Goal: Check status: Check status

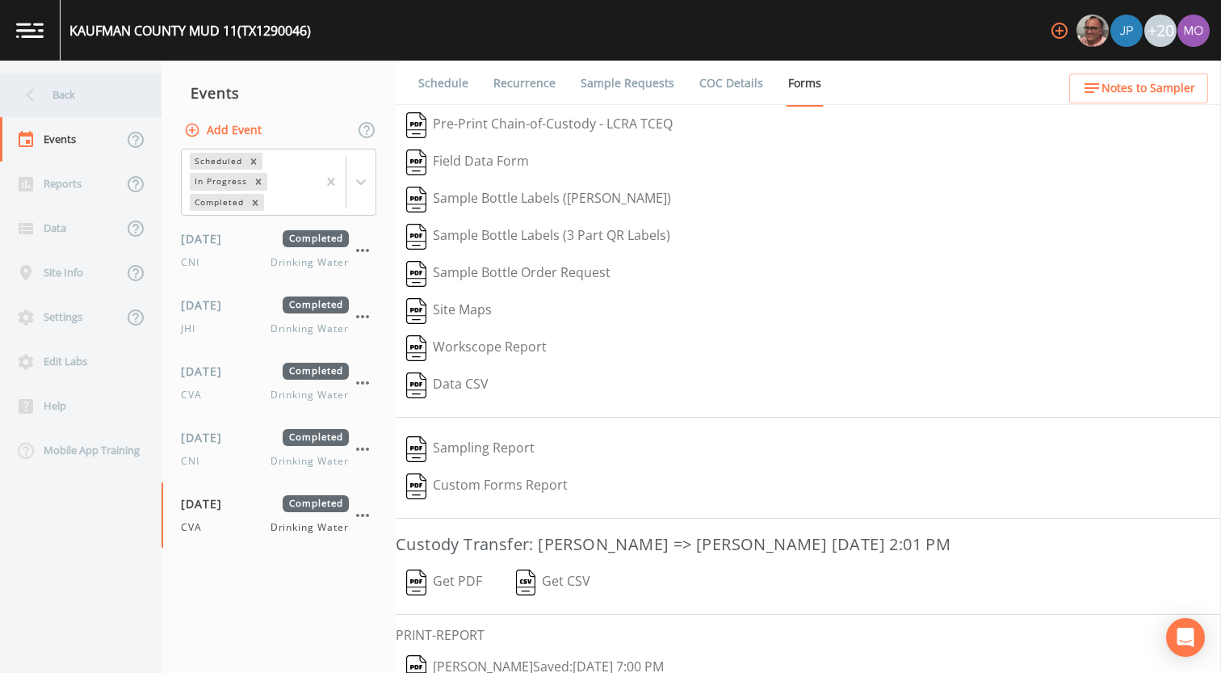
click at [87, 103] on div "Back" at bounding box center [72, 95] width 145 height 44
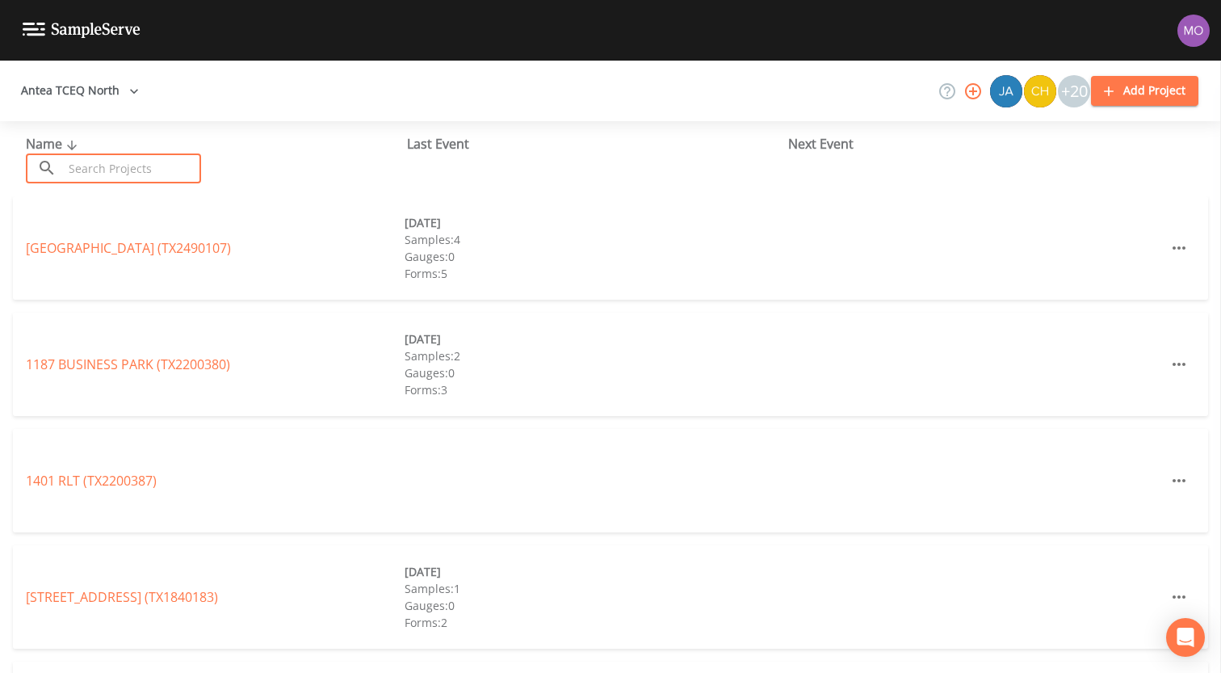
click at [110, 162] on input "text" at bounding box center [132, 168] width 138 height 30
paste input "TX1750028"
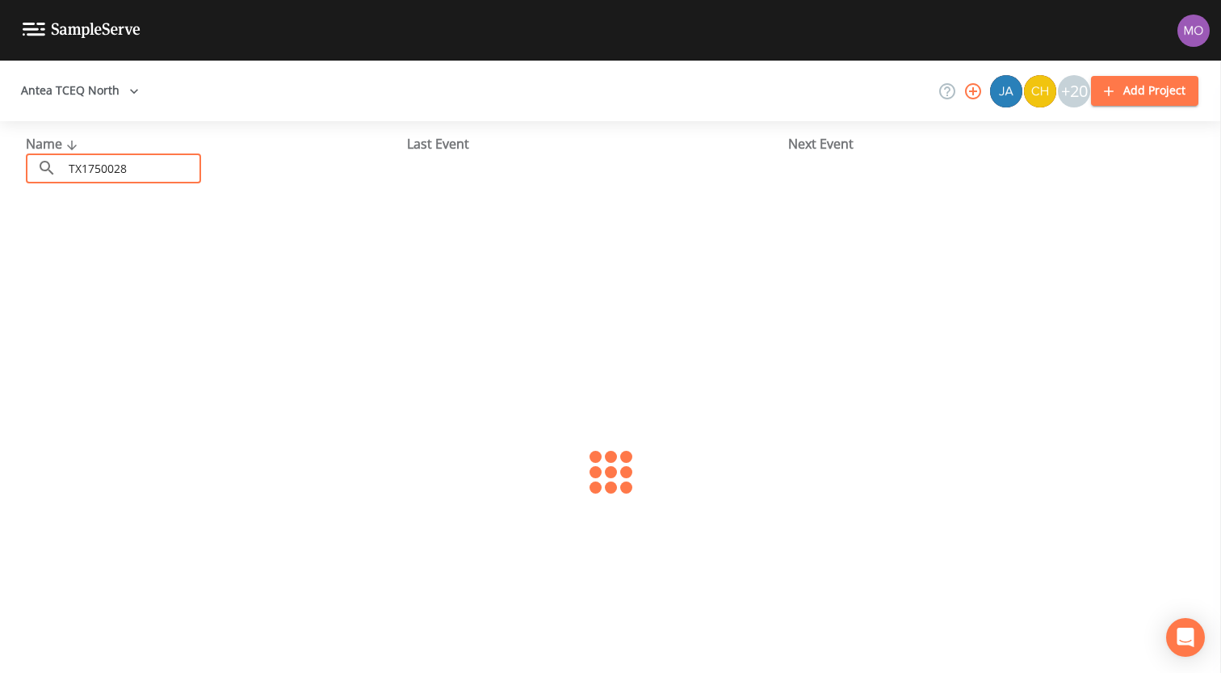
type input "TX1750028"
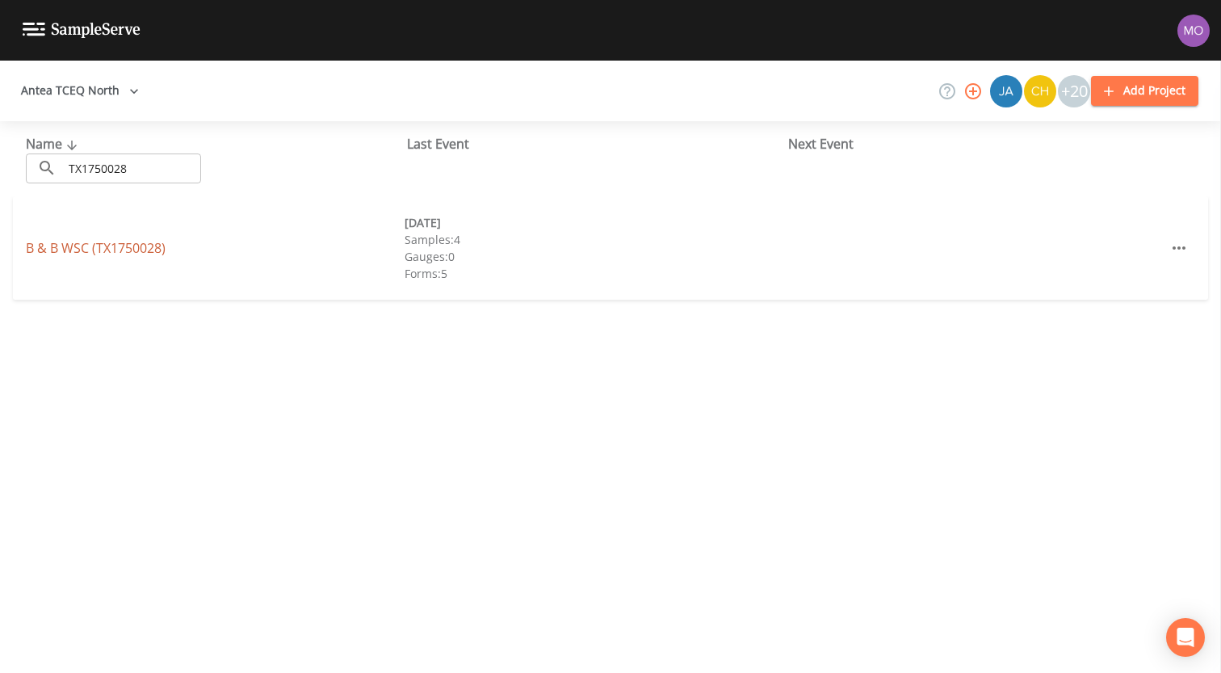
click at [98, 254] on link "B & B WSC (TX1750028)" at bounding box center [96, 248] width 140 height 18
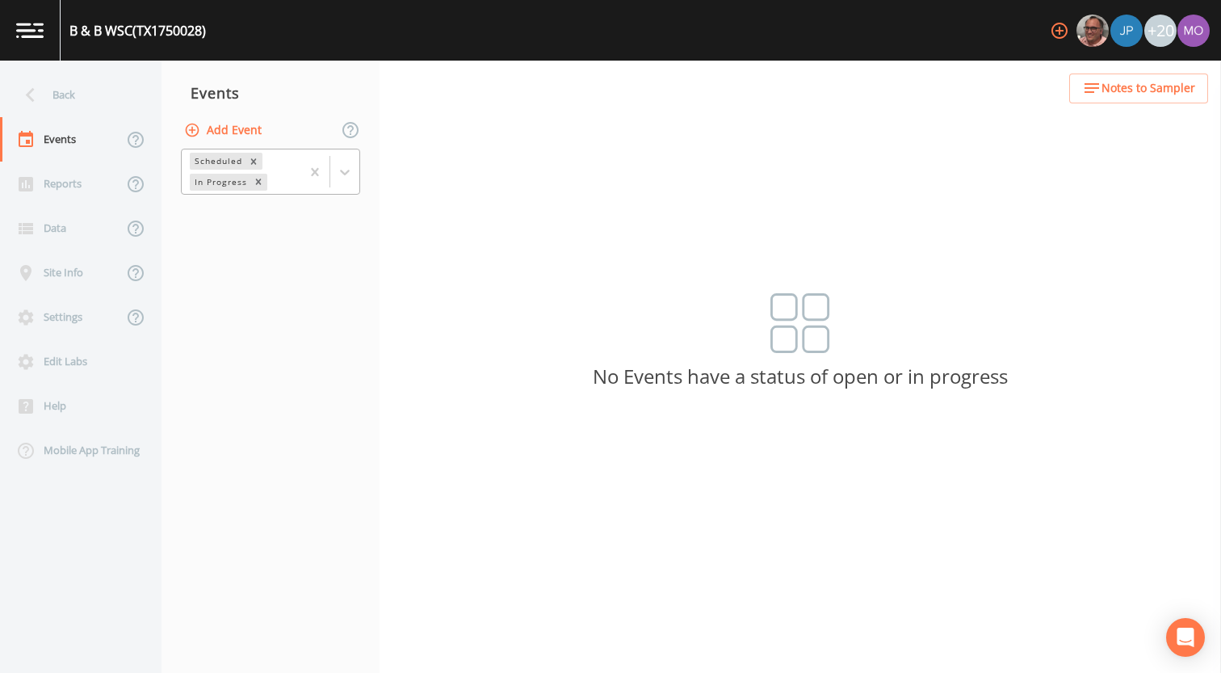
click at [235, 183] on div "In Progress" at bounding box center [220, 182] width 60 height 17
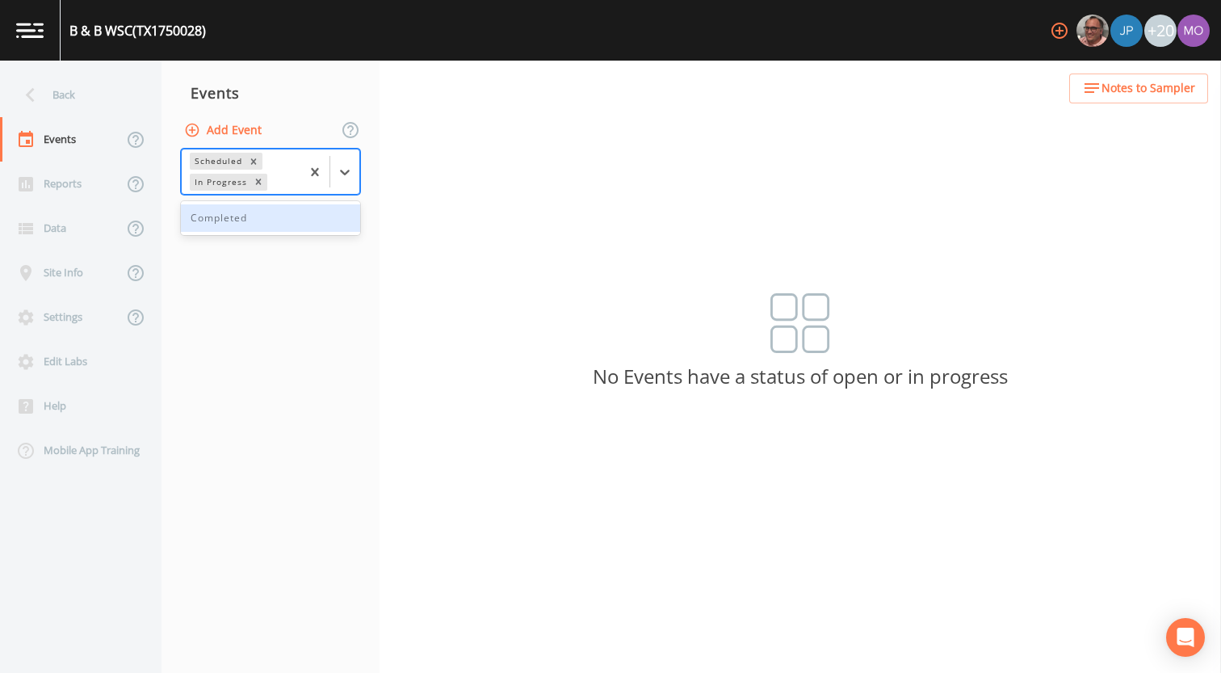
click at [233, 221] on div "Completed" at bounding box center [270, 217] width 179 height 27
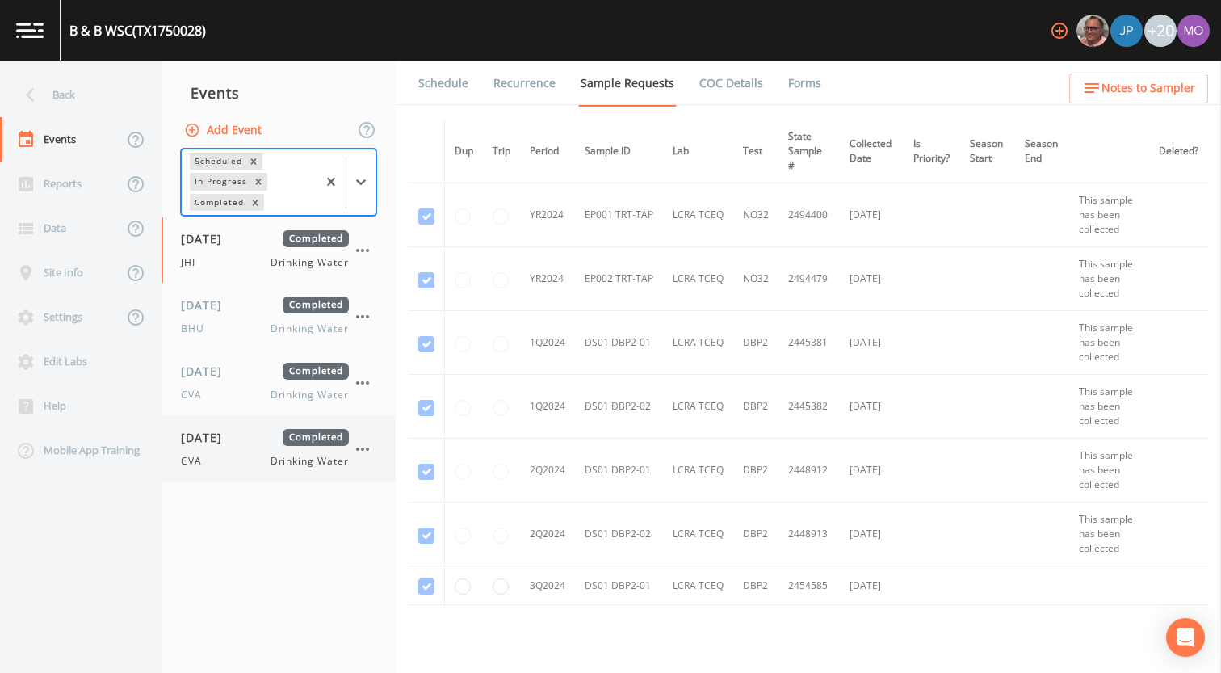
click at [216, 435] on span "[DATE]" at bounding box center [207, 437] width 53 height 17
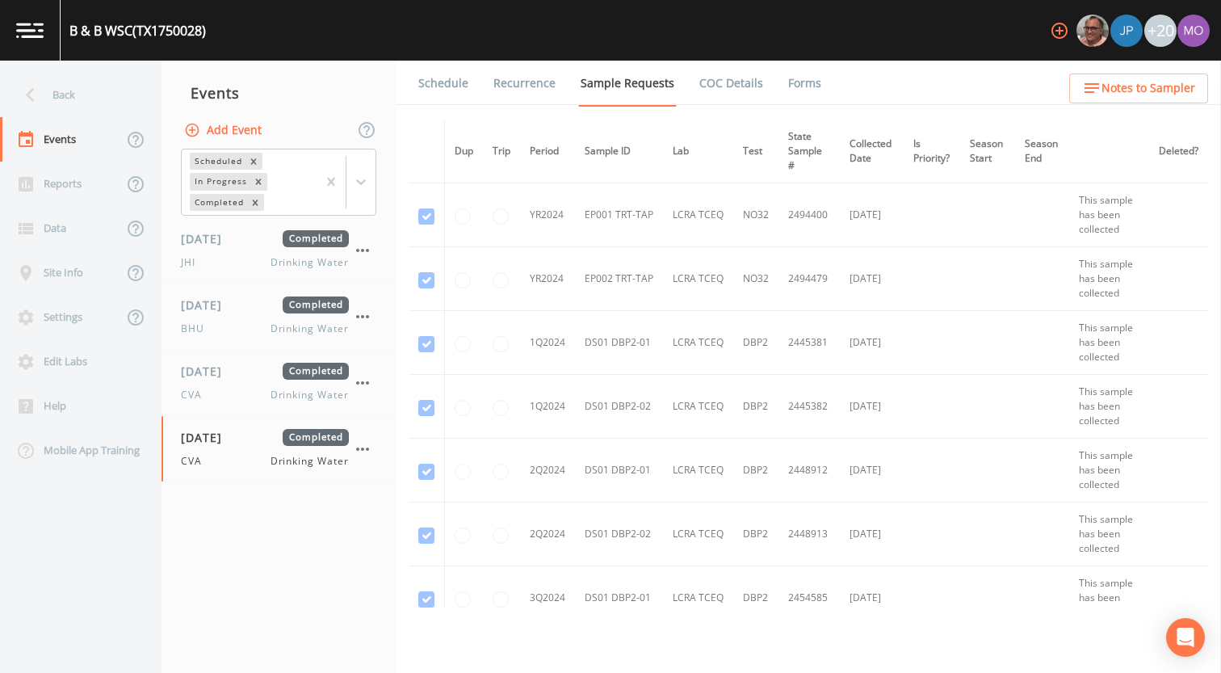
click at [794, 78] on link "Forms" at bounding box center [805, 83] width 38 height 45
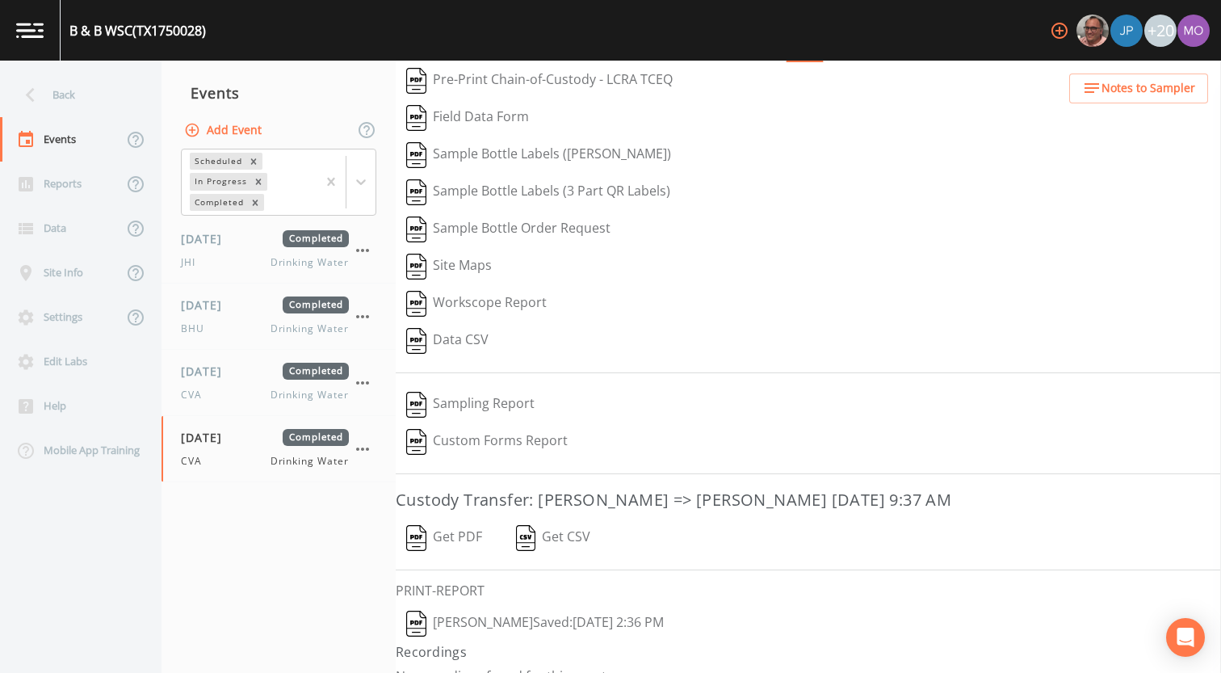
scroll to position [69, 0]
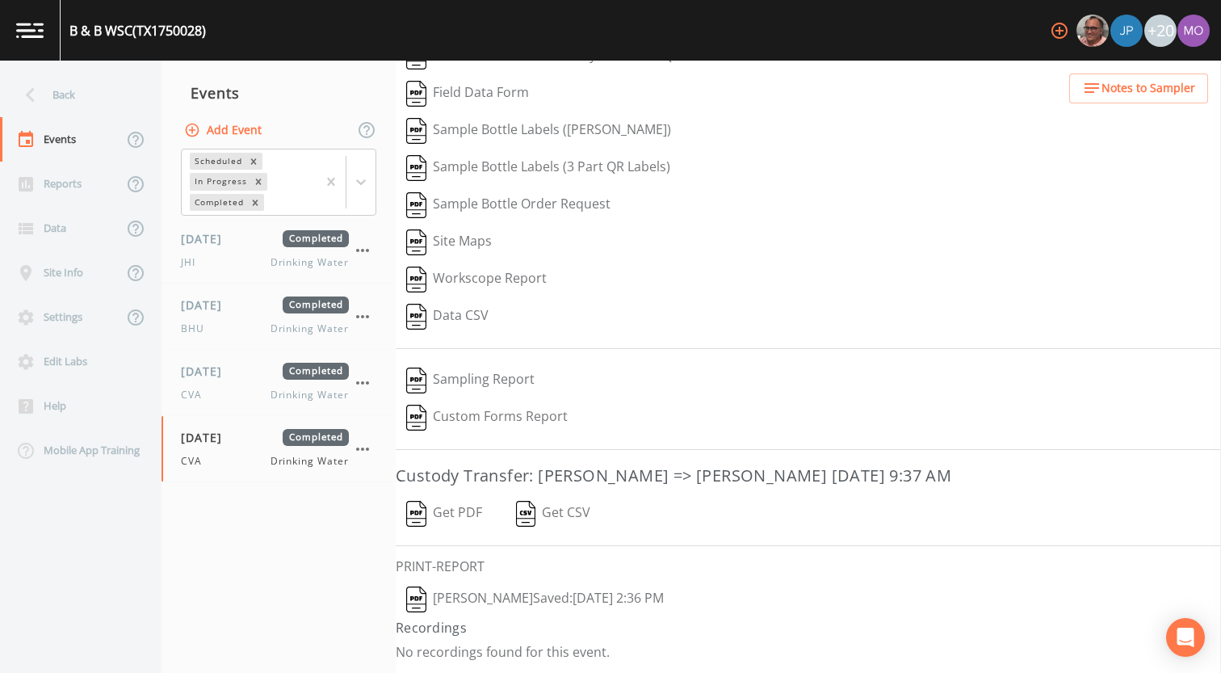
click at [405, 605] on button "[PERSON_NAME]  Saved: [DATE] 2:36 PM" at bounding box center [535, 599] width 279 height 37
click at [221, 389] on div "CVA Drinking Water" at bounding box center [265, 395] width 168 height 15
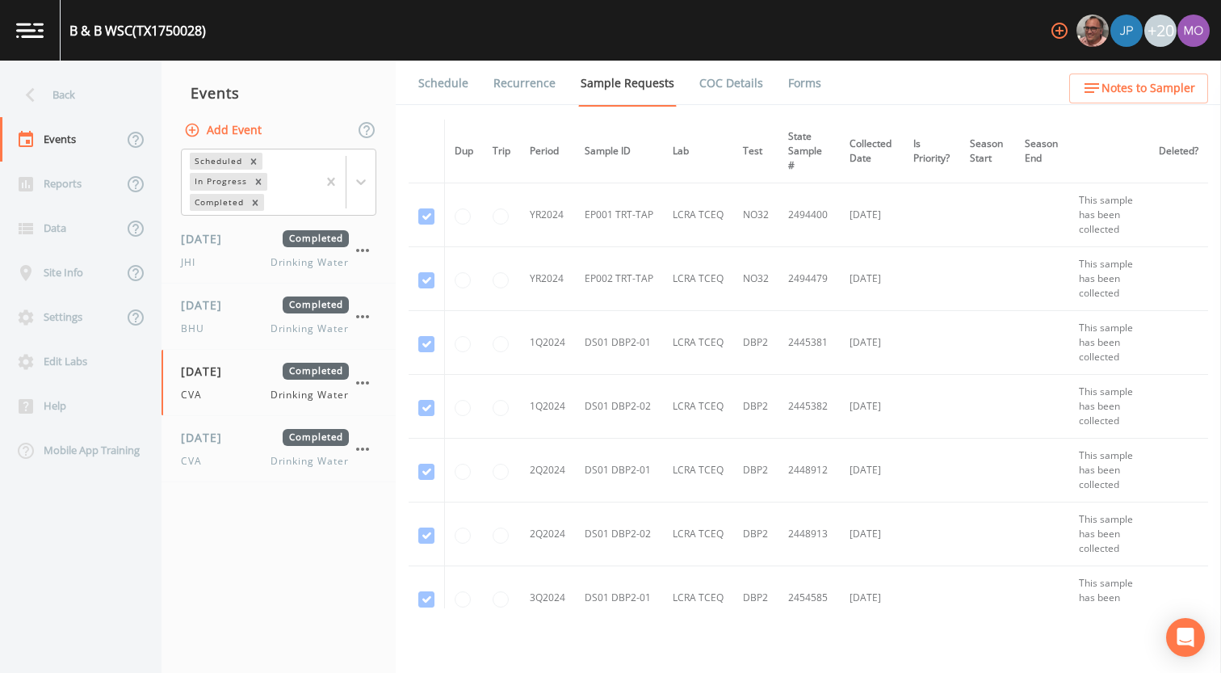
click at [799, 86] on link "Forms" at bounding box center [805, 83] width 38 height 45
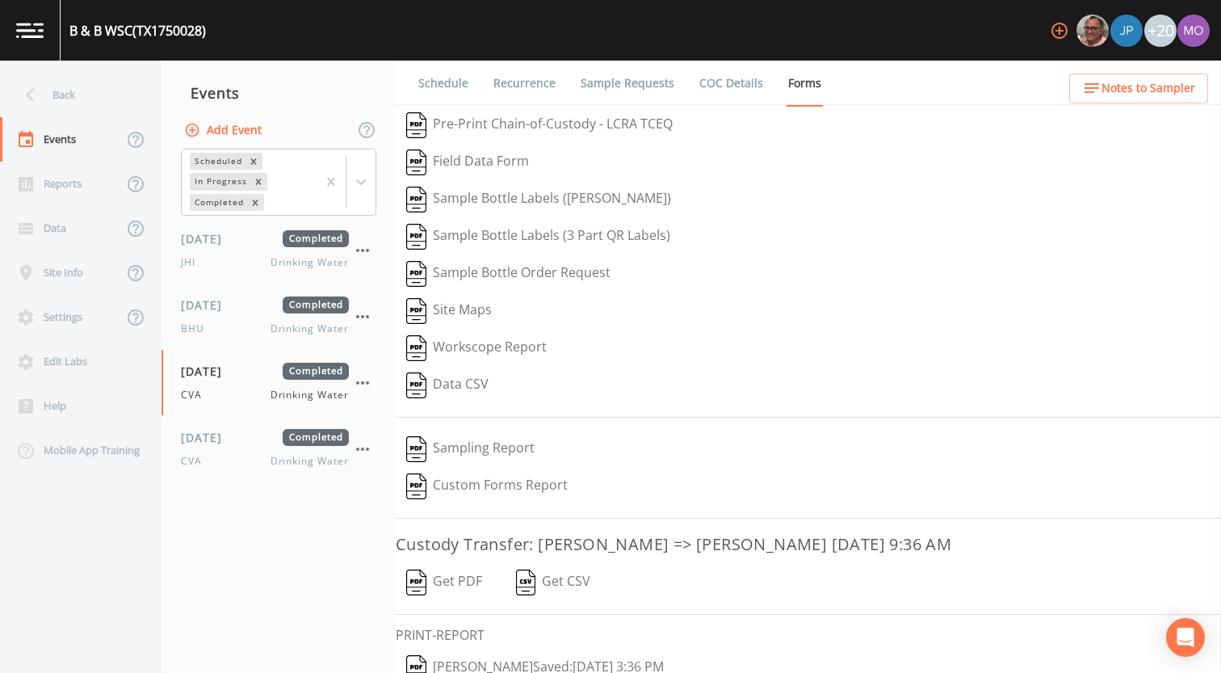
scroll to position [69, 0]
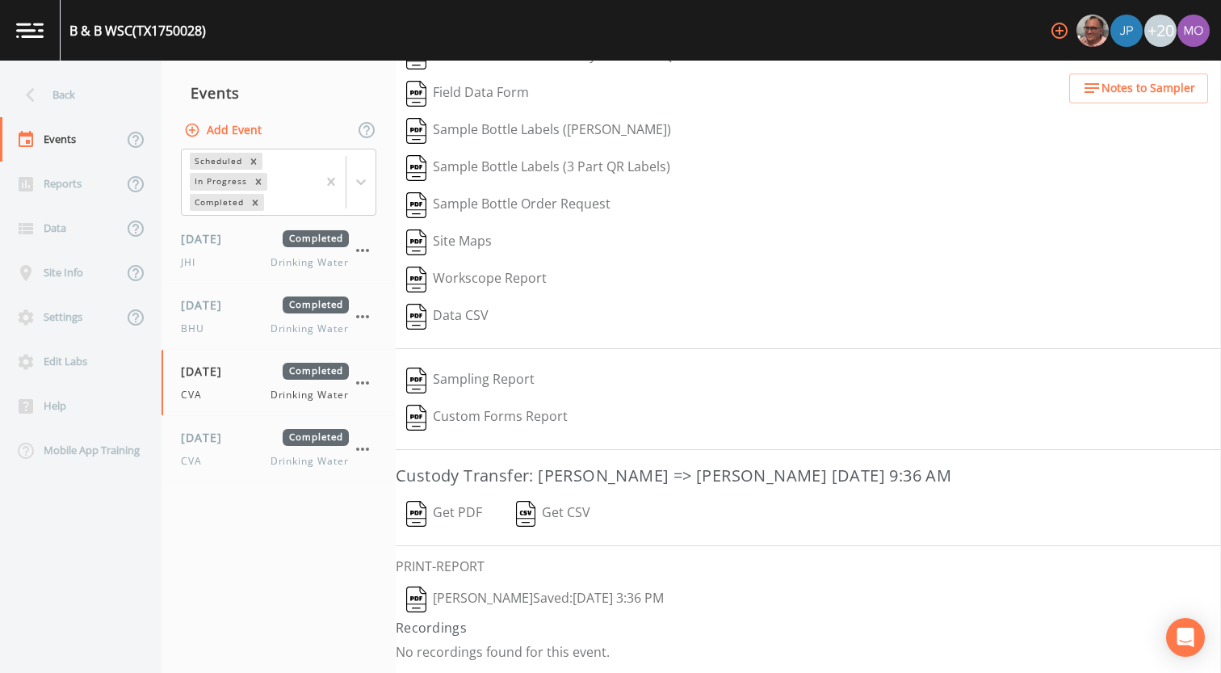
click at [418, 610] on img "button" at bounding box center [416, 599] width 20 height 26
click at [264, 317] on div "[DATE] Completed BHU Drinking Water" at bounding box center [265, 316] width 168 height 40
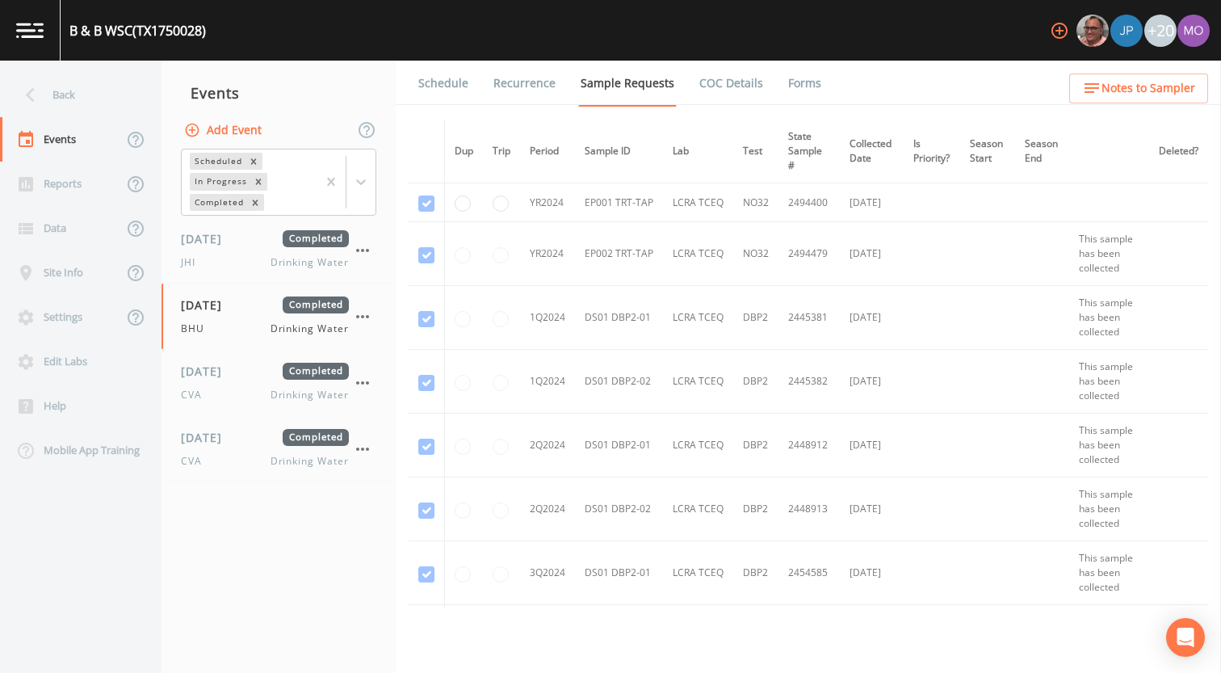
click at [797, 82] on link "Forms" at bounding box center [805, 83] width 38 height 45
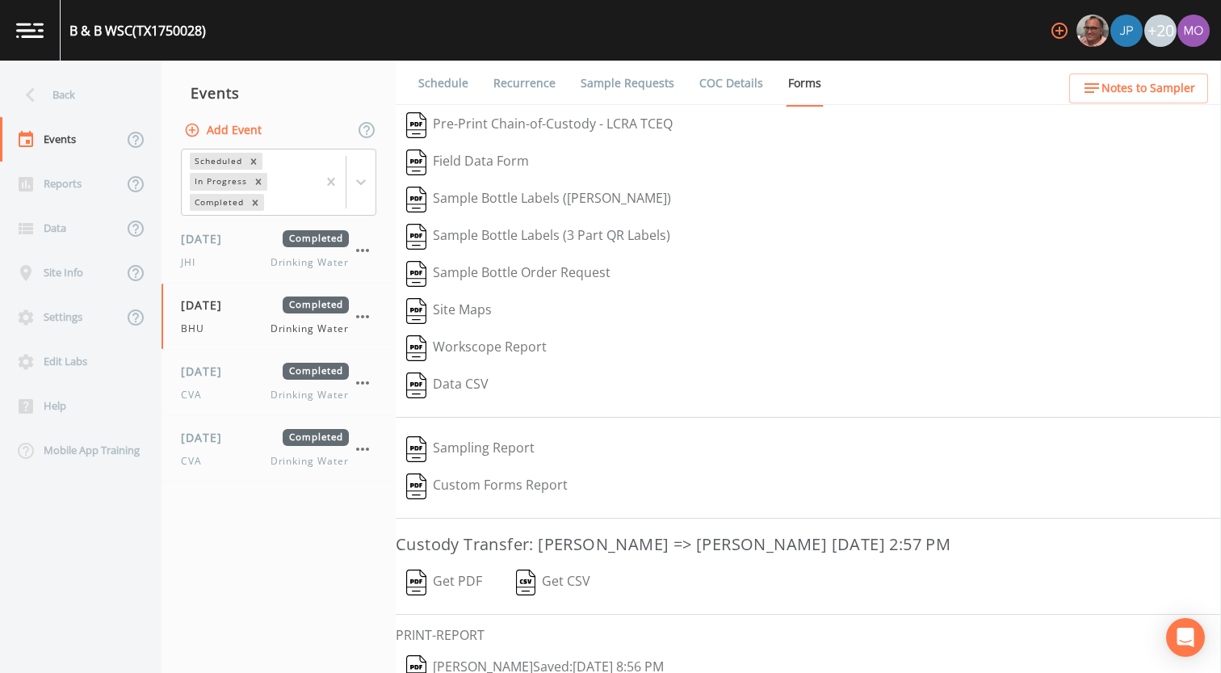
scroll to position [69, 0]
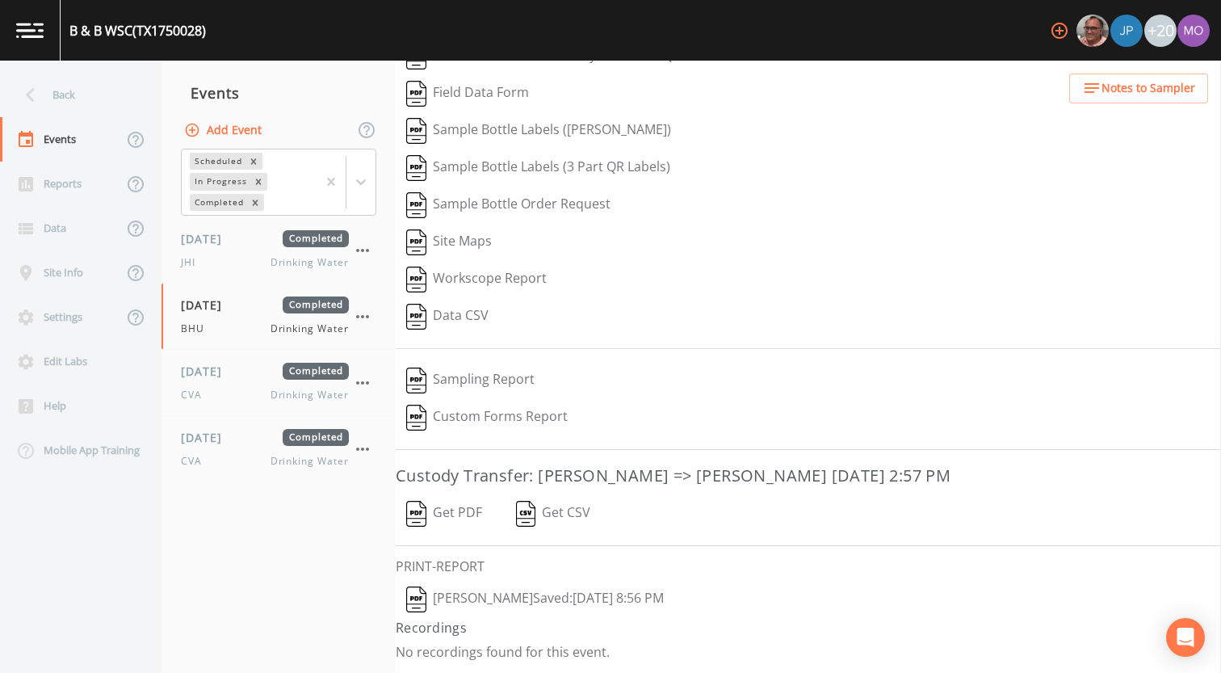
click at [418, 596] on img "button" at bounding box center [416, 599] width 20 height 26
click at [215, 245] on span "[DATE]" at bounding box center [207, 238] width 53 height 17
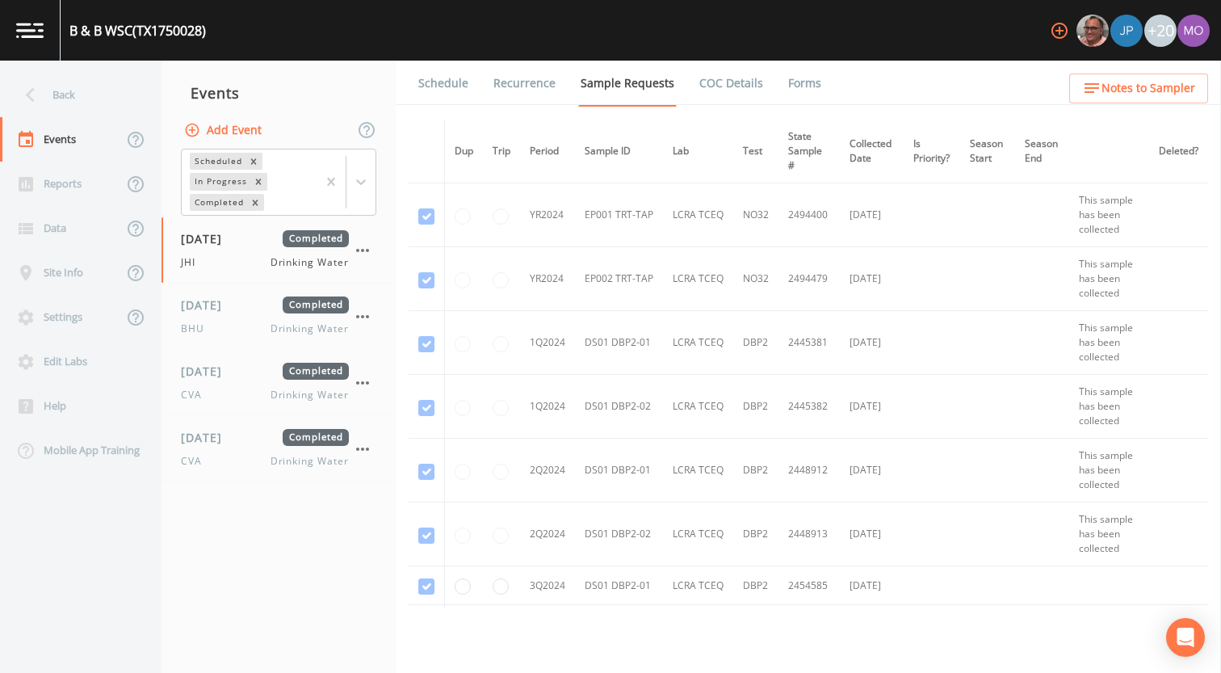
click at [792, 83] on link "Forms" at bounding box center [805, 83] width 38 height 45
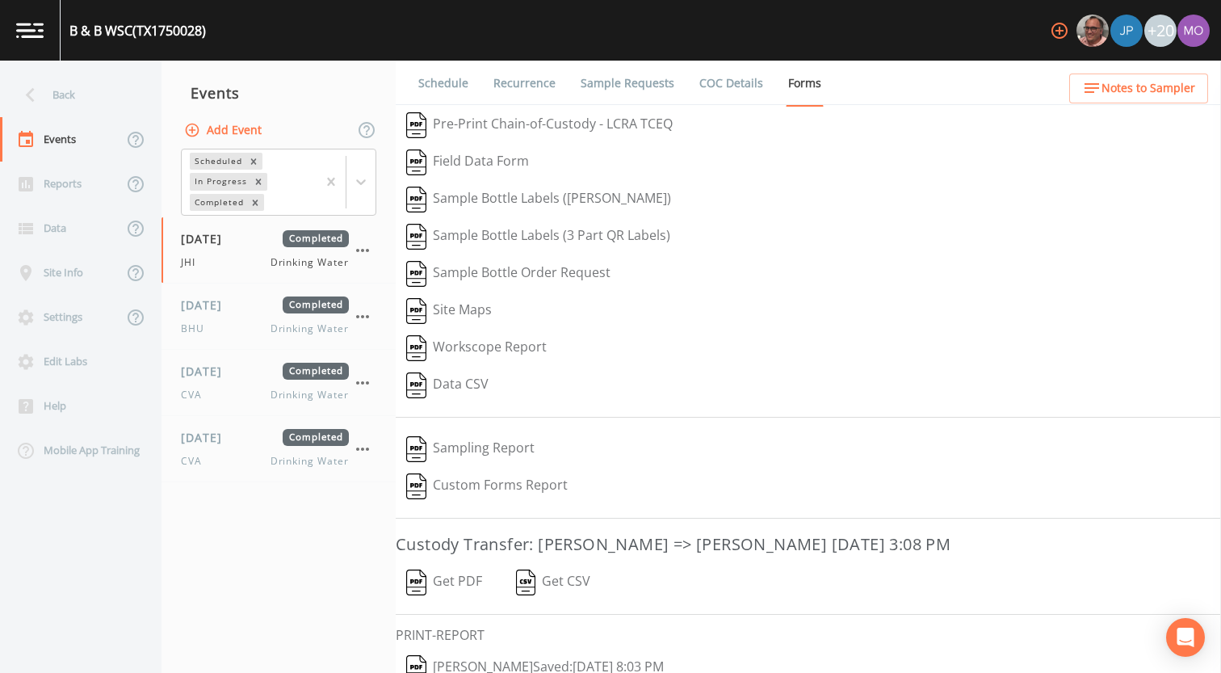
click at [418, 653] on button "[PERSON_NAME]  Saved: [DATE] 8:03 PM" at bounding box center [535, 667] width 279 height 37
